Goal: Task Accomplishment & Management: Complete application form

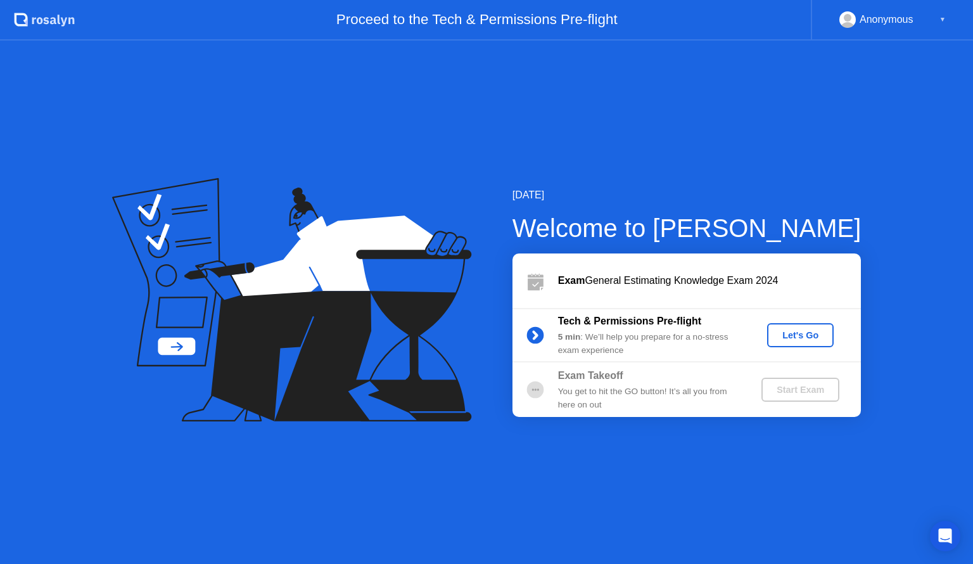
click at [799, 330] on div "Let's Go" at bounding box center [800, 335] width 56 height 10
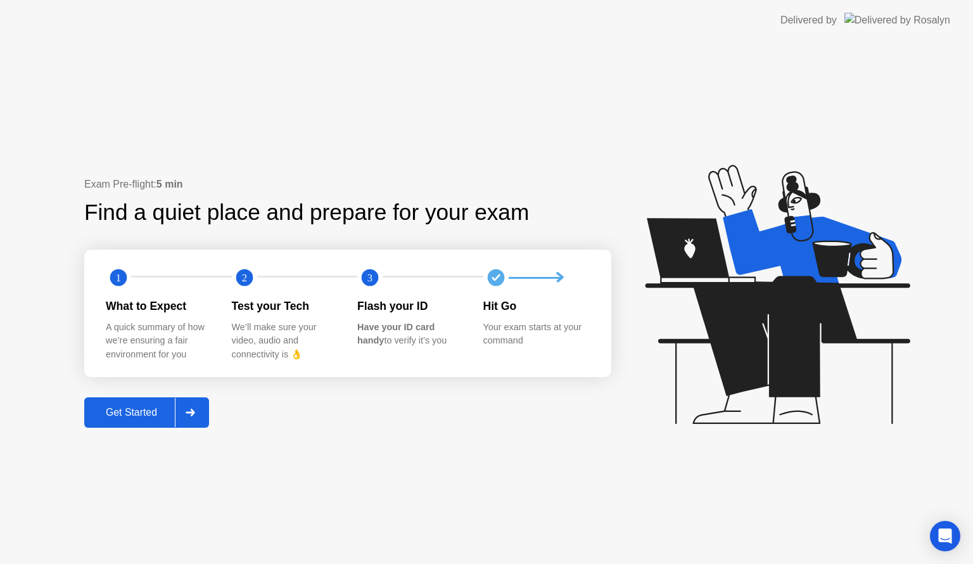
click at [142, 413] on div "Get Started" at bounding box center [131, 412] width 87 height 11
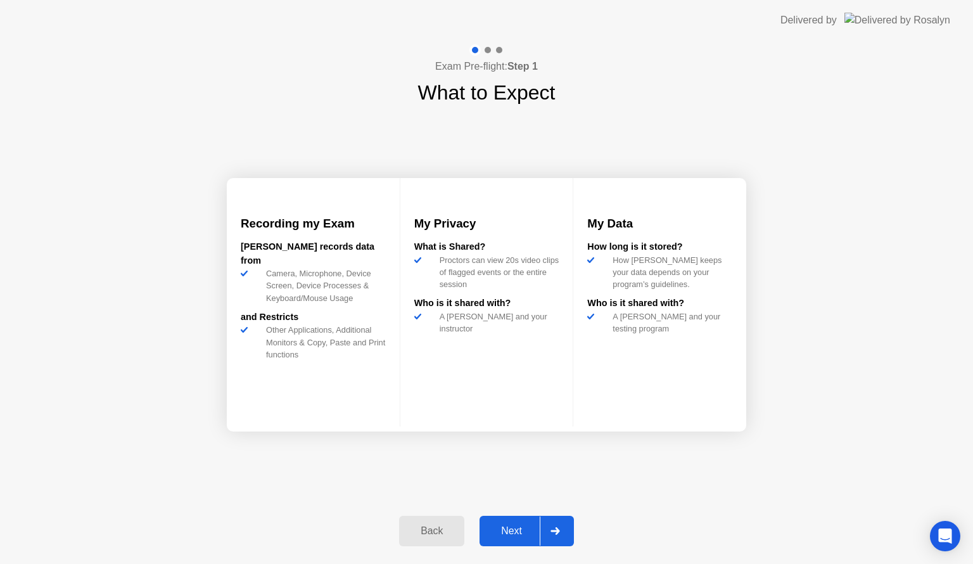
click at [502, 529] on div "Next" at bounding box center [511, 530] width 56 height 11
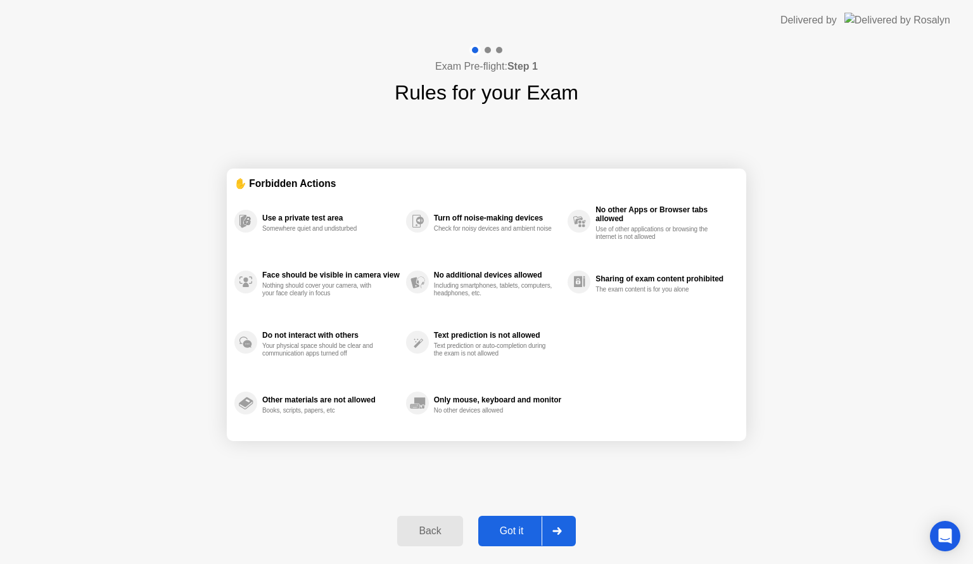
click at [502, 529] on div "Got it" at bounding box center [512, 530] width 60 height 11
select select "**********"
select select "*******"
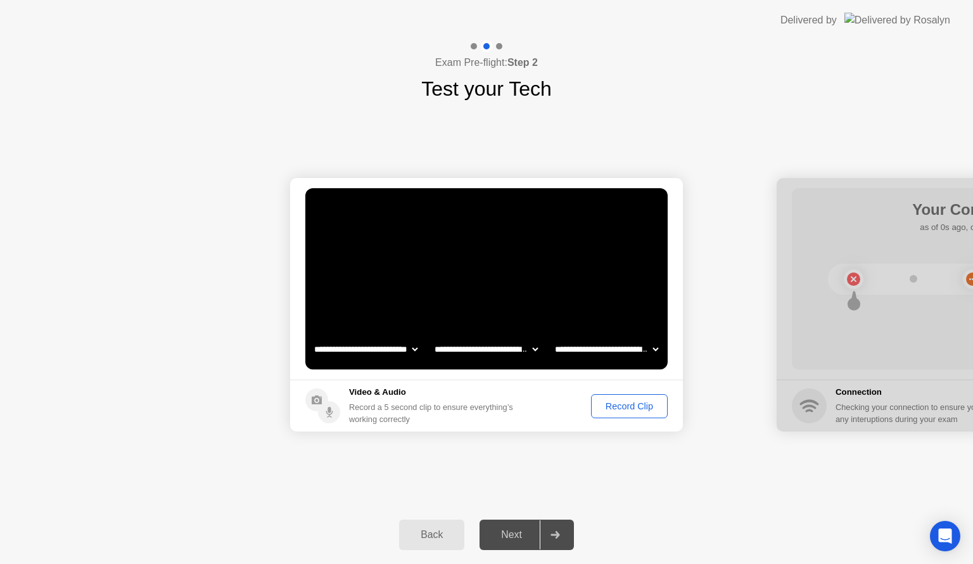
click at [640, 406] on div "Record Clip" at bounding box center [629, 406] width 68 height 10
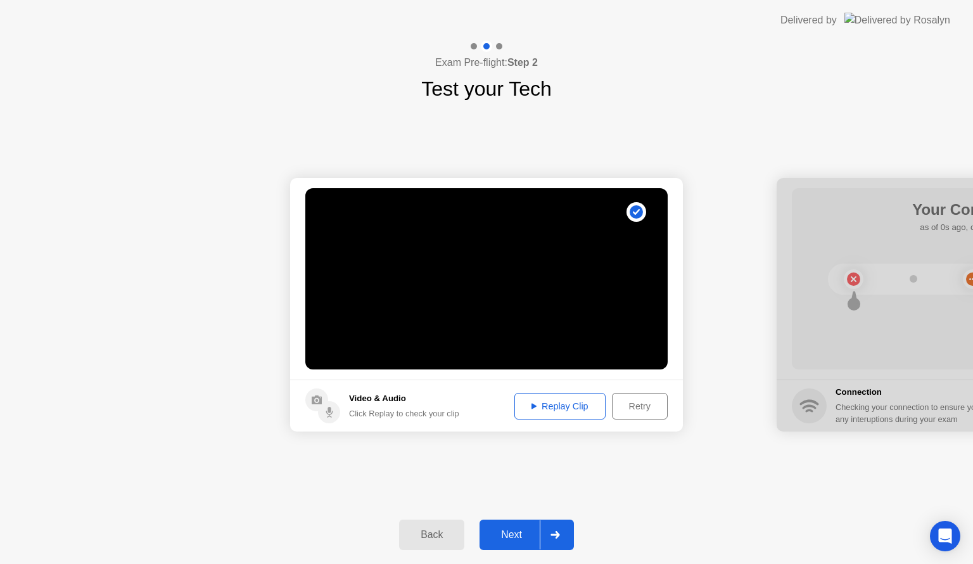
click at [519, 533] on div "Next" at bounding box center [511, 534] width 56 height 11
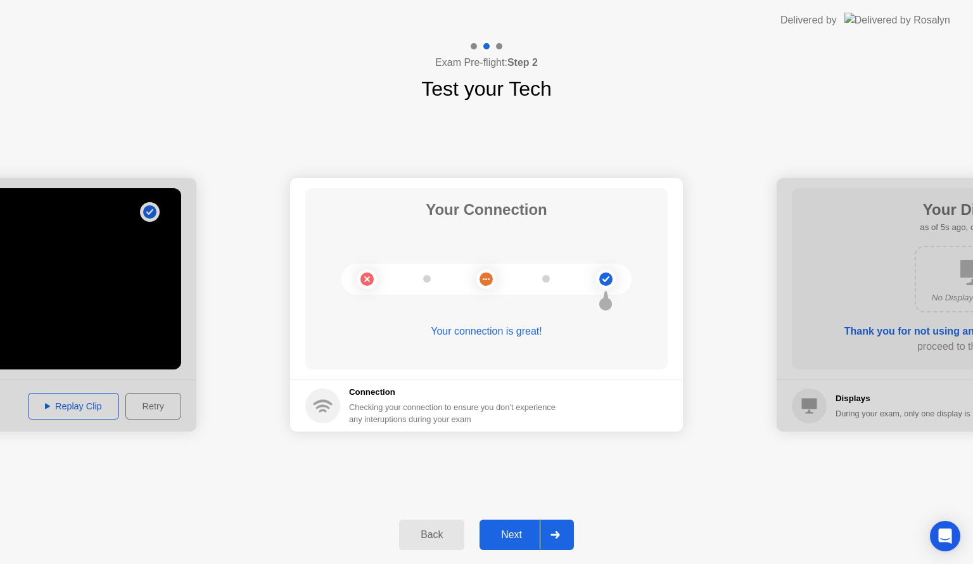
click at [519, 533] on div "Next" at bounding box center [511, 534] width 56 height 11
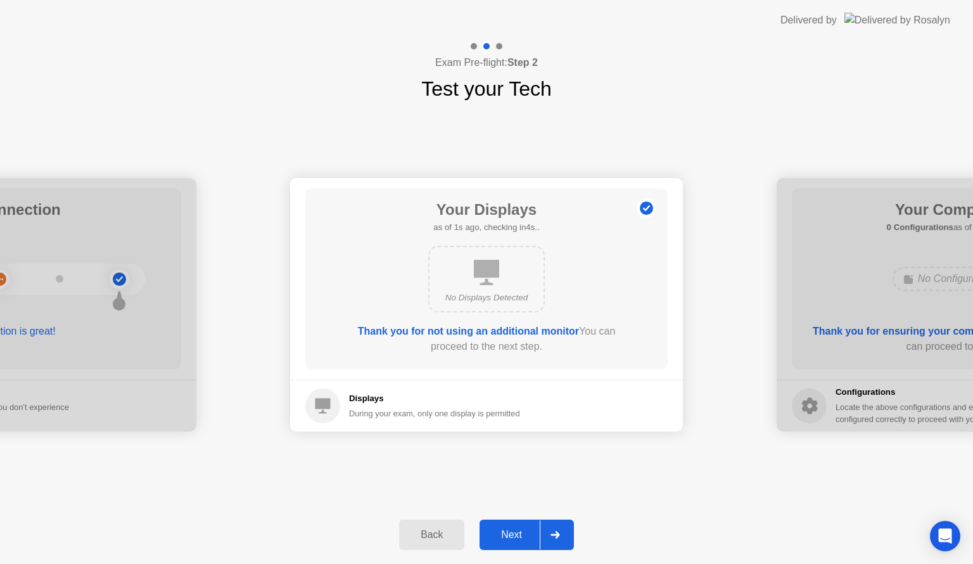
click at [519, 533] on div "Next" at bounding box center [511, 534] width 56 height 11
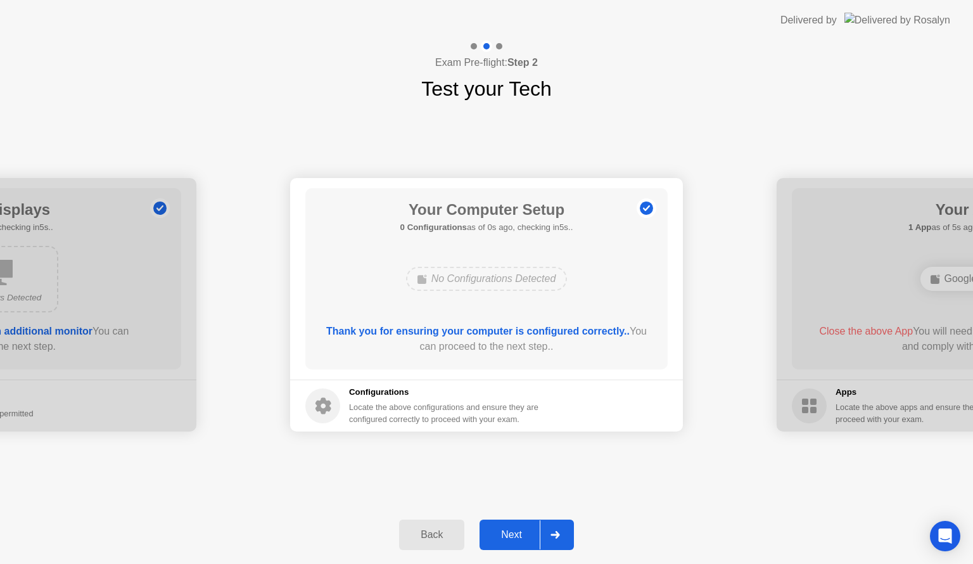
click at [519, 533] on div "Next" at bounding box center [511, 534] width 56 height 11
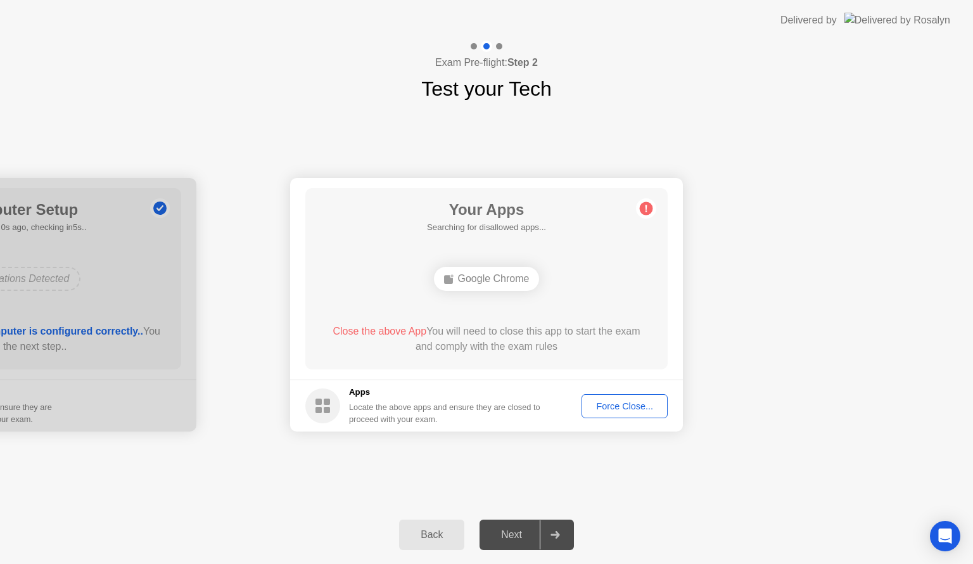
click at [593, 407] on div "Force Close..." at bounding box center [624, 406] width 77 height 10
click at [615, 405] on div "Force Close..." at bounding box center [624, 406] width 77 height 10
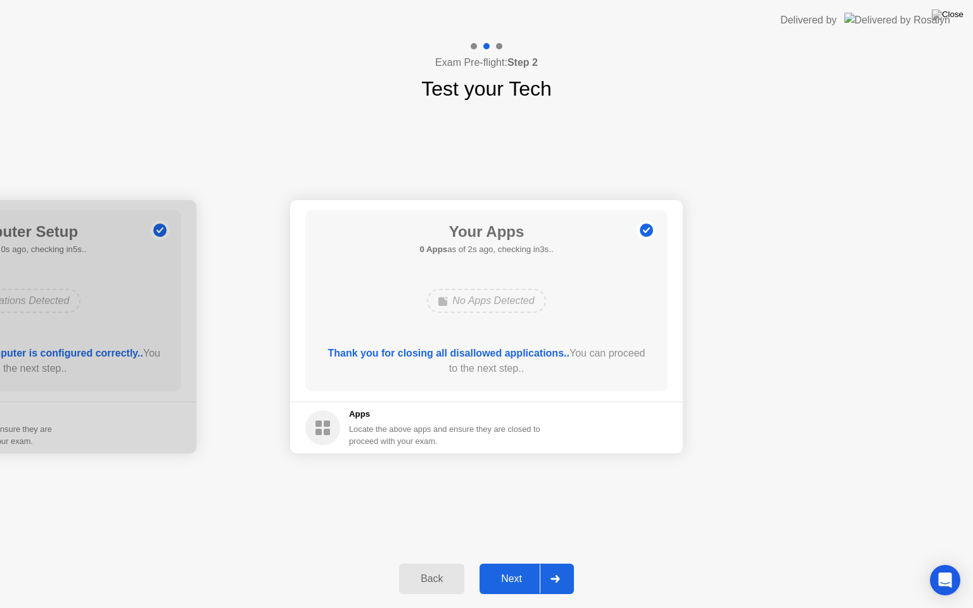
click at [513, 563] on div "Next" at bounding box center [511, 578] width 56 height 11
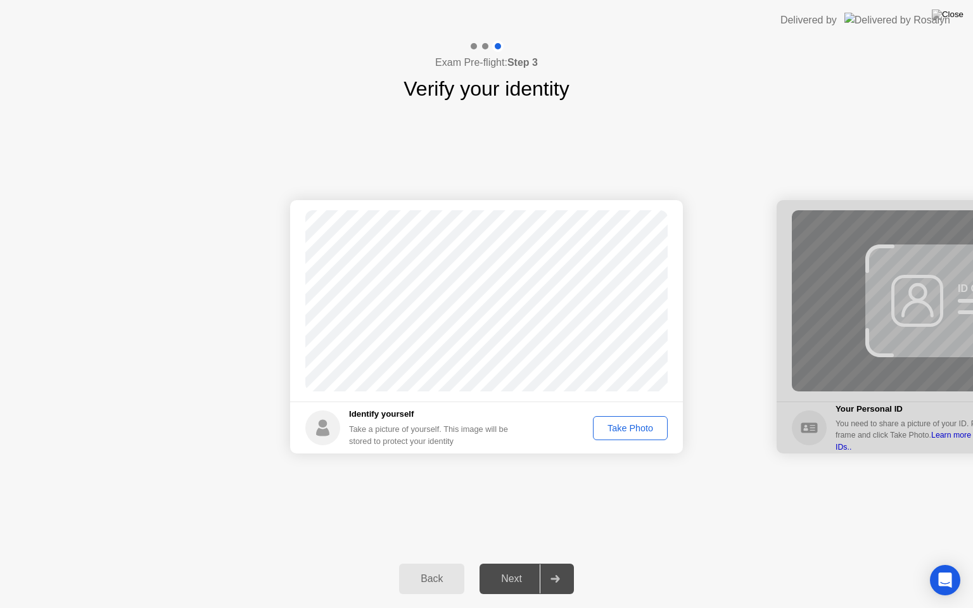
click at [622, 429] on div "Take Photo" at bounding box center [630, 428] width 66 height 10
click at [504, 563] on div "Next" at bounding box center [511, 578] width 56 height 11
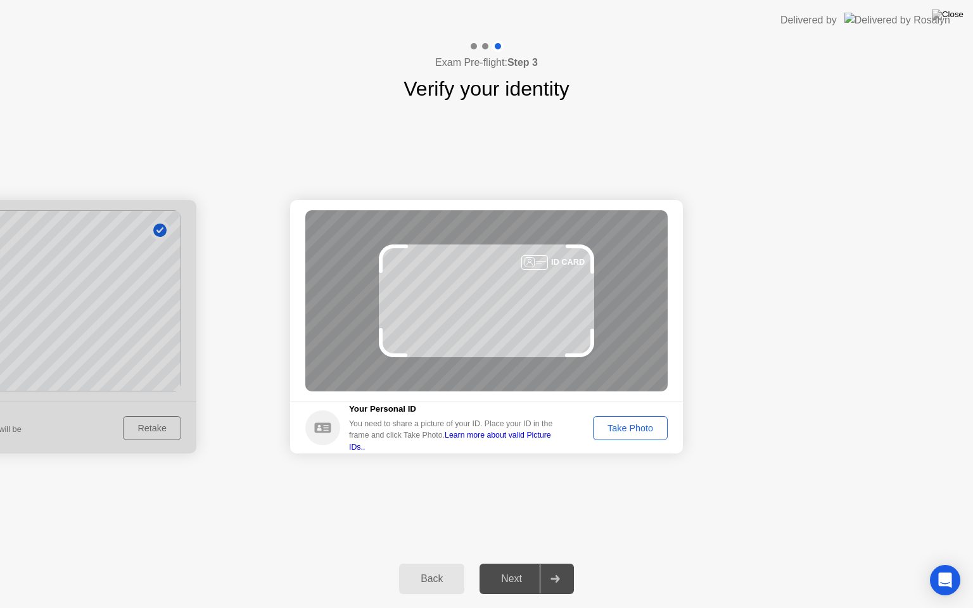
click at [647, 431] on div "Take Photo" at bounding box center [630, 428] width 66 height 10
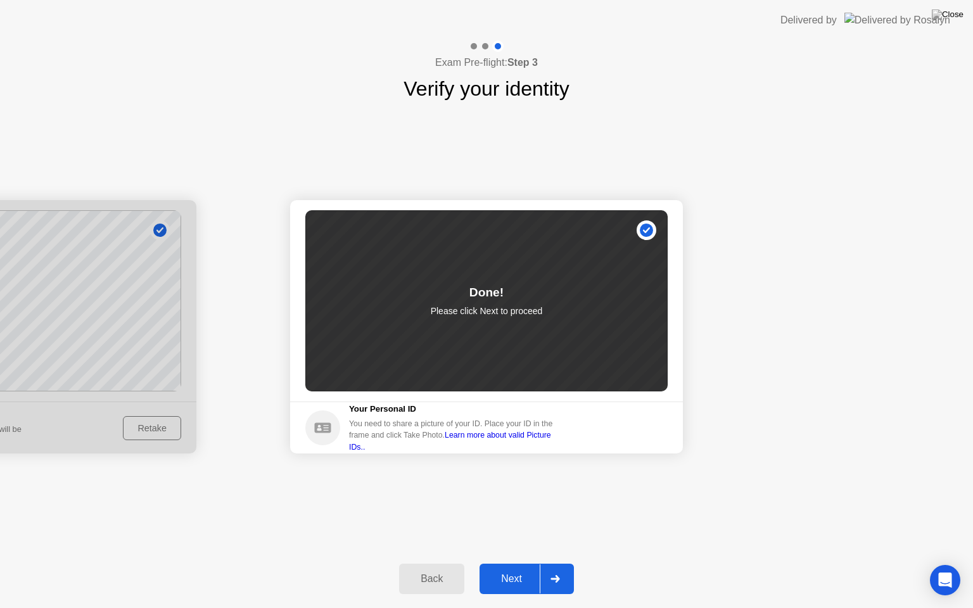
click at [513, 563] on div "Next" at bounding box center [511, 578] width 56 height 11
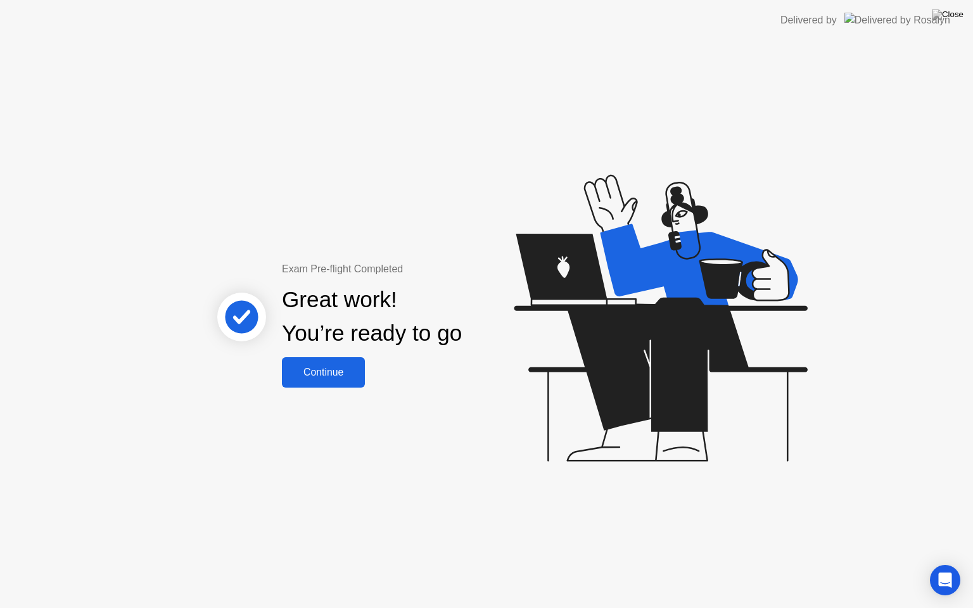
click at [311, 372] on div "Continue" at bounding box center [323, 372] width 75 height 11
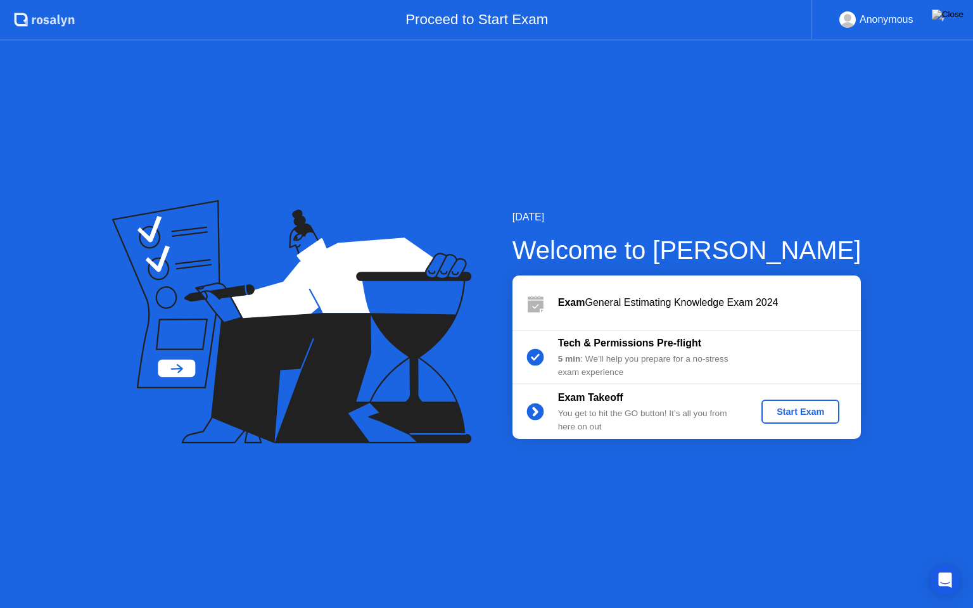
click at [788, 407] on div "Start Exam" at bounding box center [800, 412] width 68 height 10
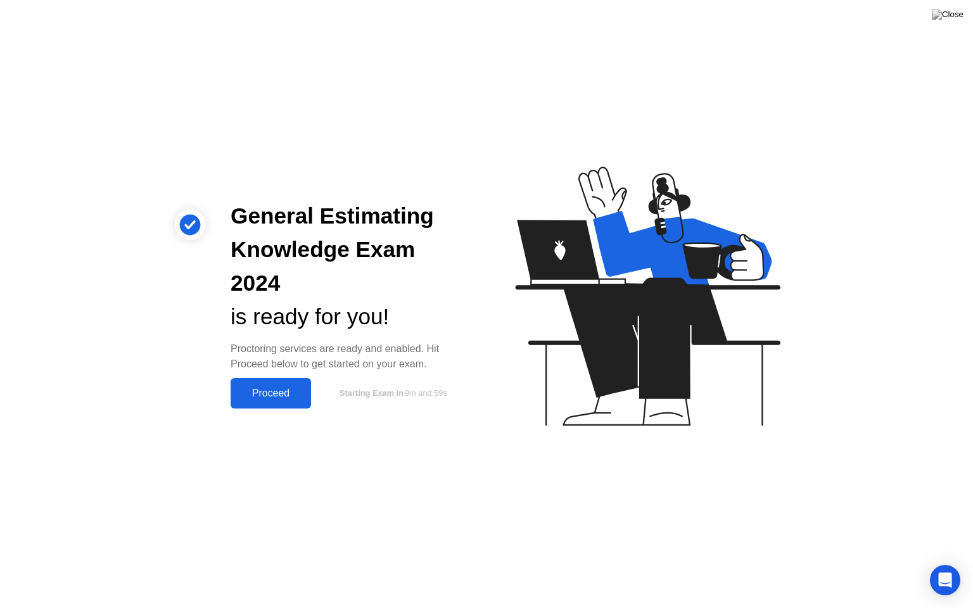
click at [291, 388] on div "Proceed" at bounding box center [270, 393] width 73 height 11
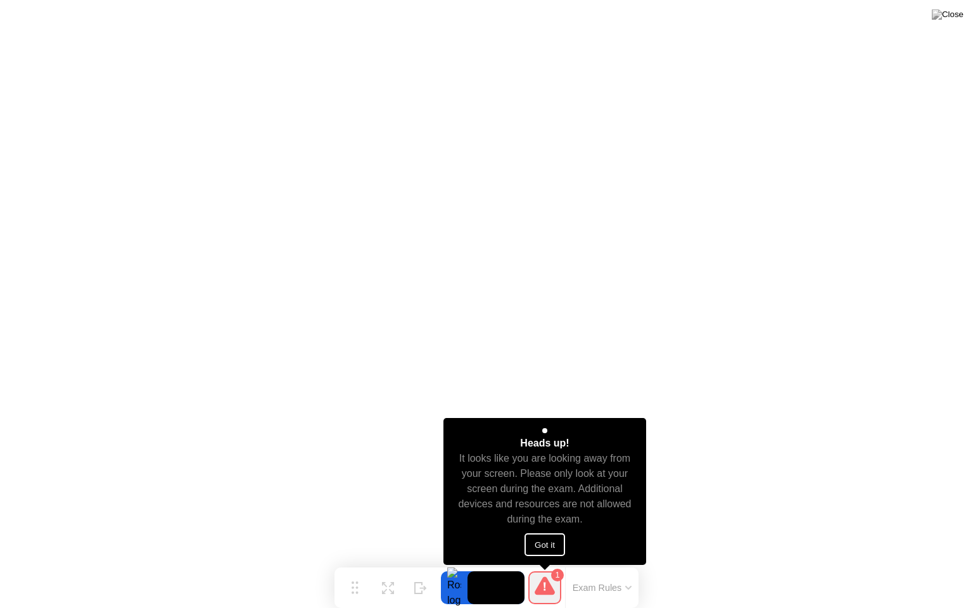
click at [548, 540] on button "Got it" at bounding box center [544, 544] width 41 height 23
